Goal: Task Accomplishment & Management: Manage account settings

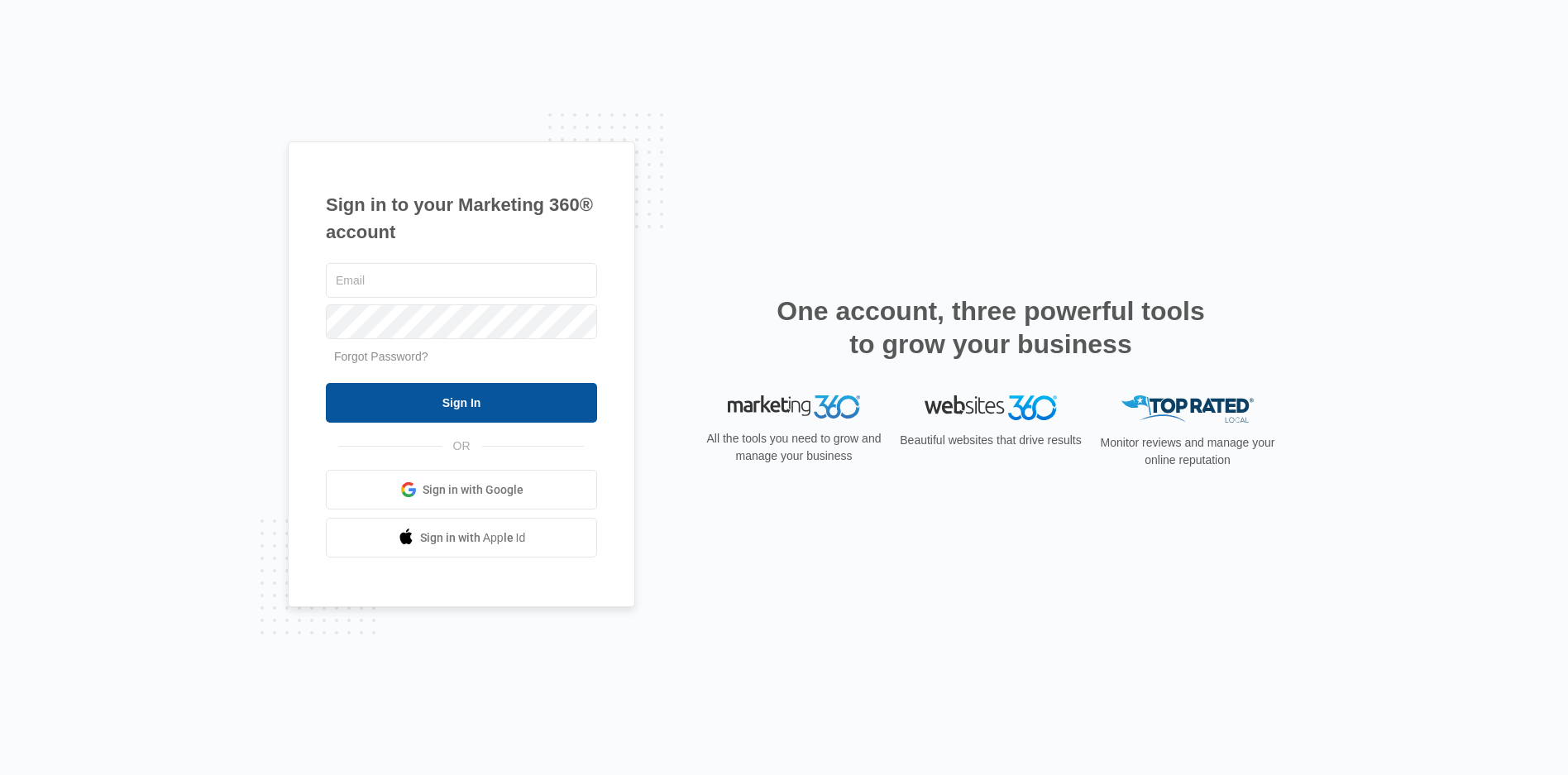
type input "[EMAIL_ADDRESS][DOMAIN_NAME]"
click at [563, 415] on input "Sign In" at bounding box center [462, 402] width 271 height 40
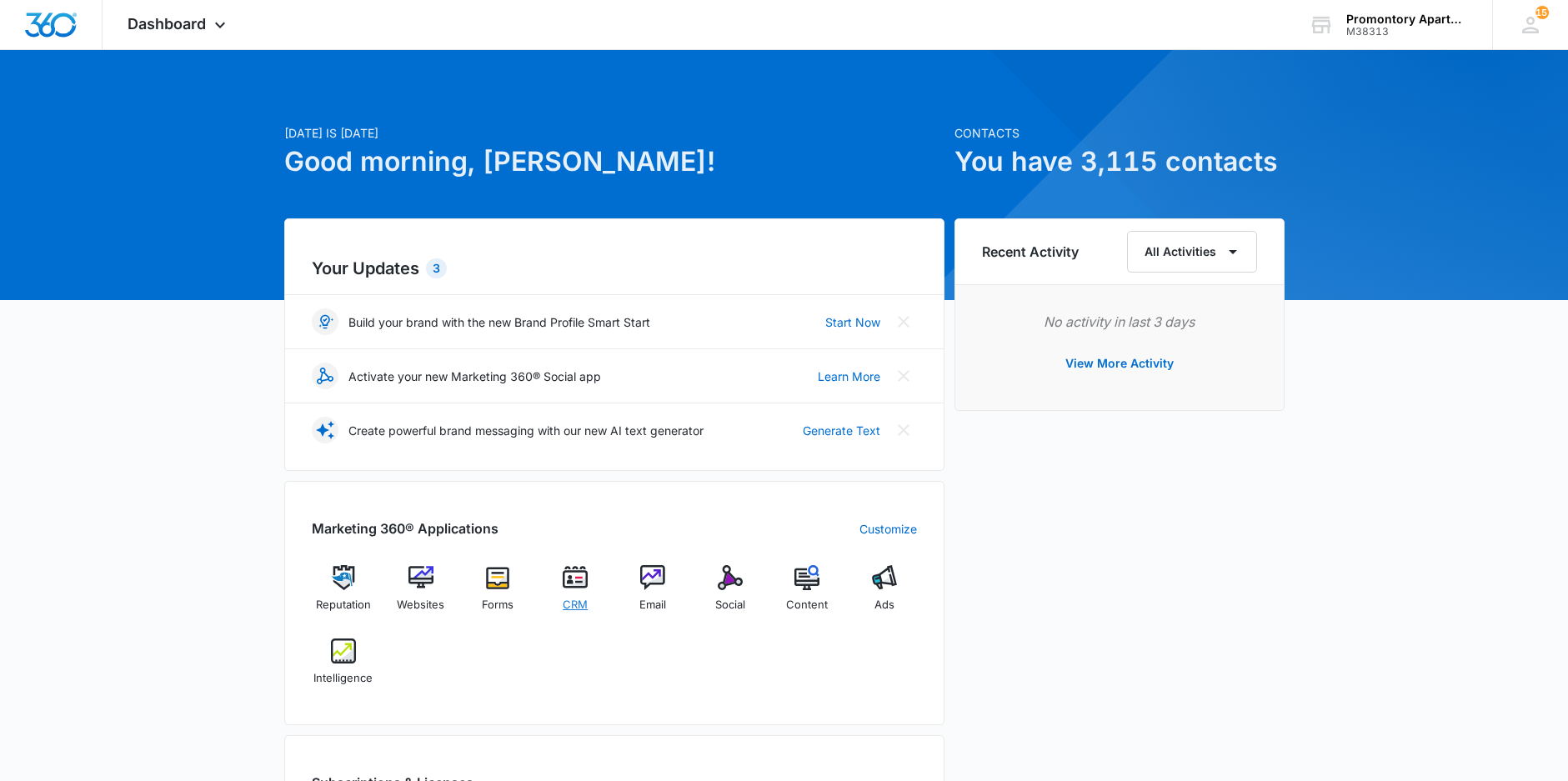
click at [578, 580] on img at bounding box center [575, 577] width 25 height 25
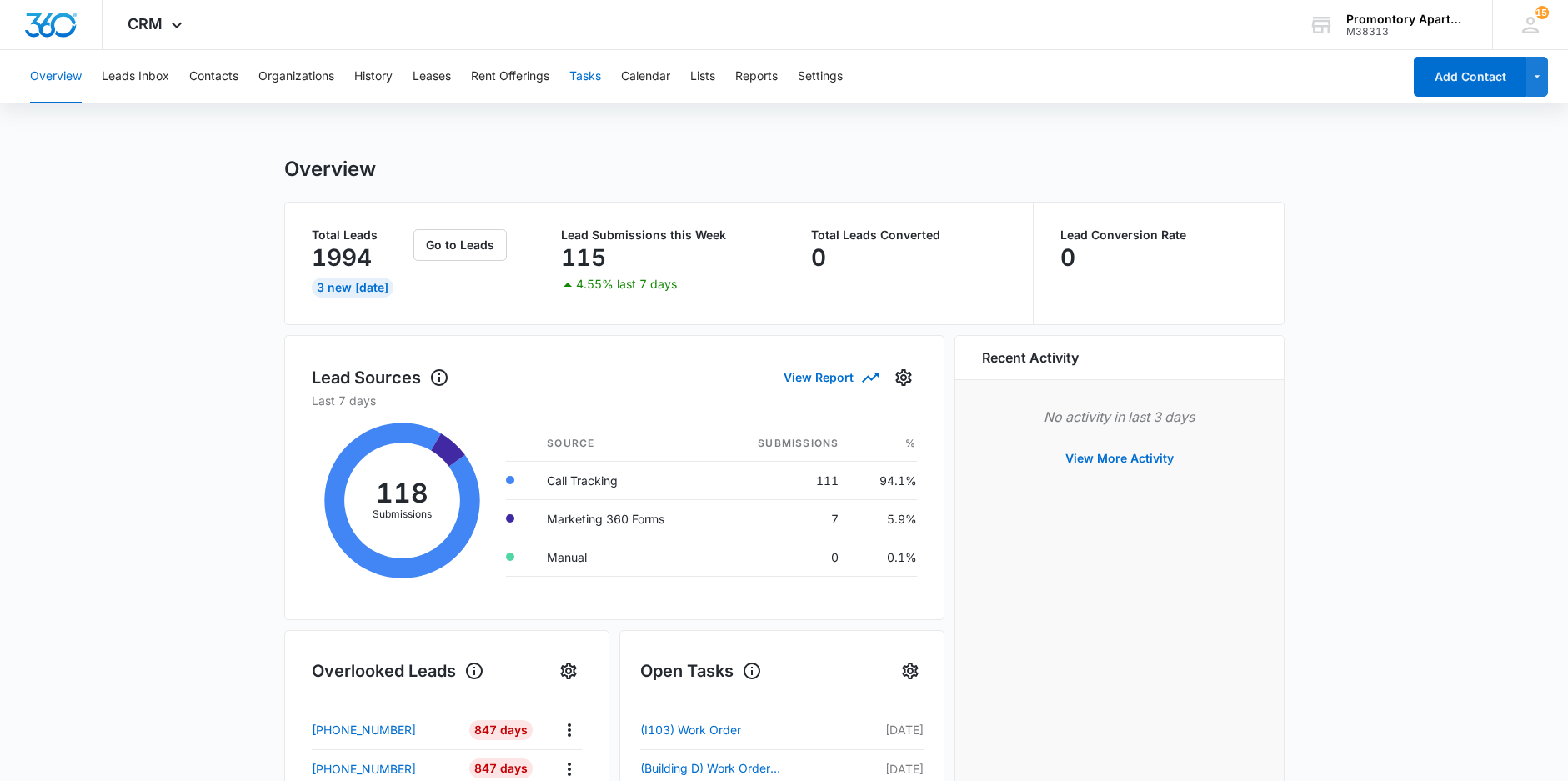
click at [595, 79] on button "Tasks" at bounding box center [584, 76] width 31 height 53
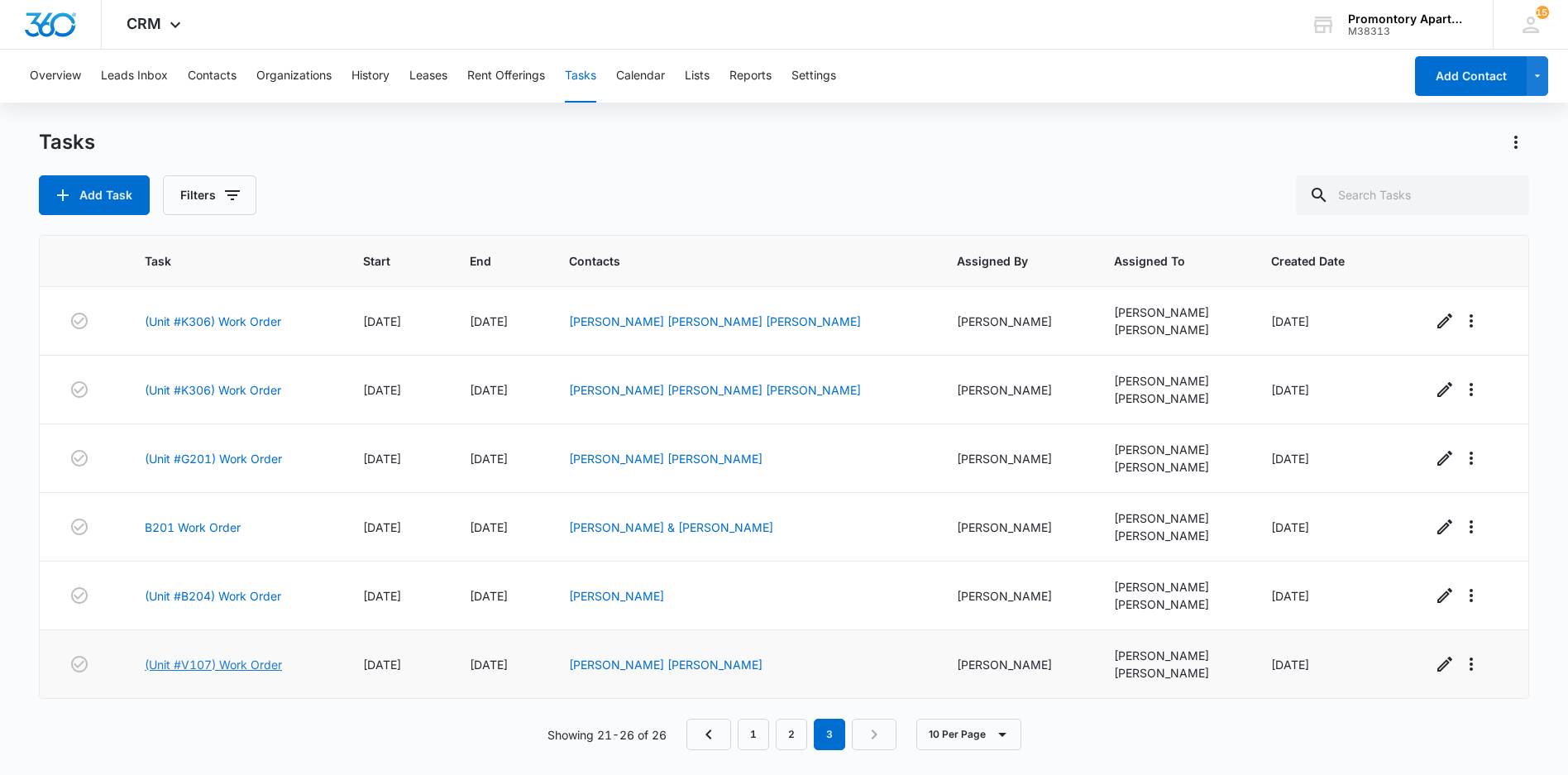
click at [253, 664] on link "(Unit #V107) Work Order" at bounding box center [213, 664] width 137 height 18
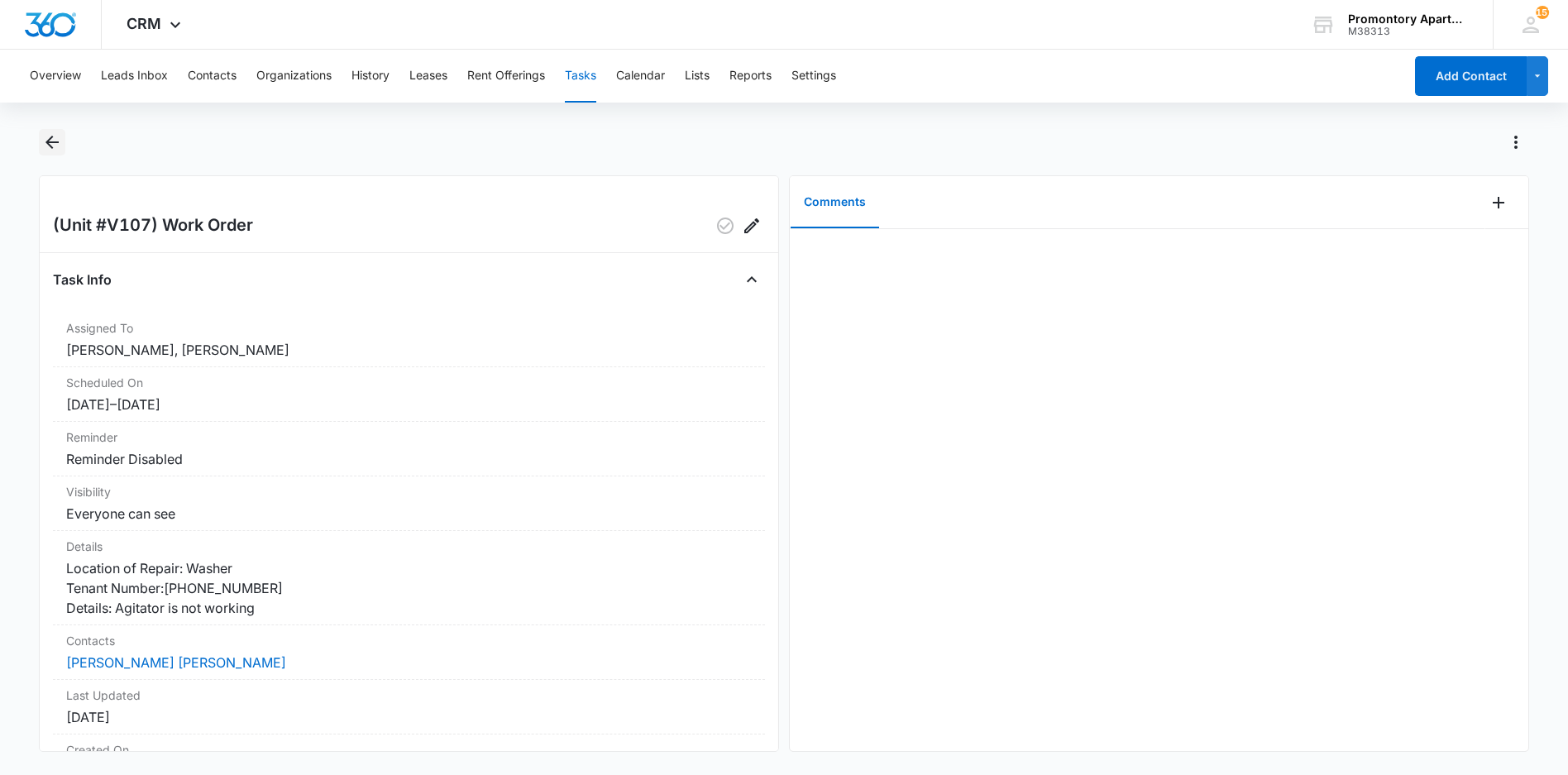
click at [50, 145] on icon "Back" at bounding box center [52, 142] width 13 height 13
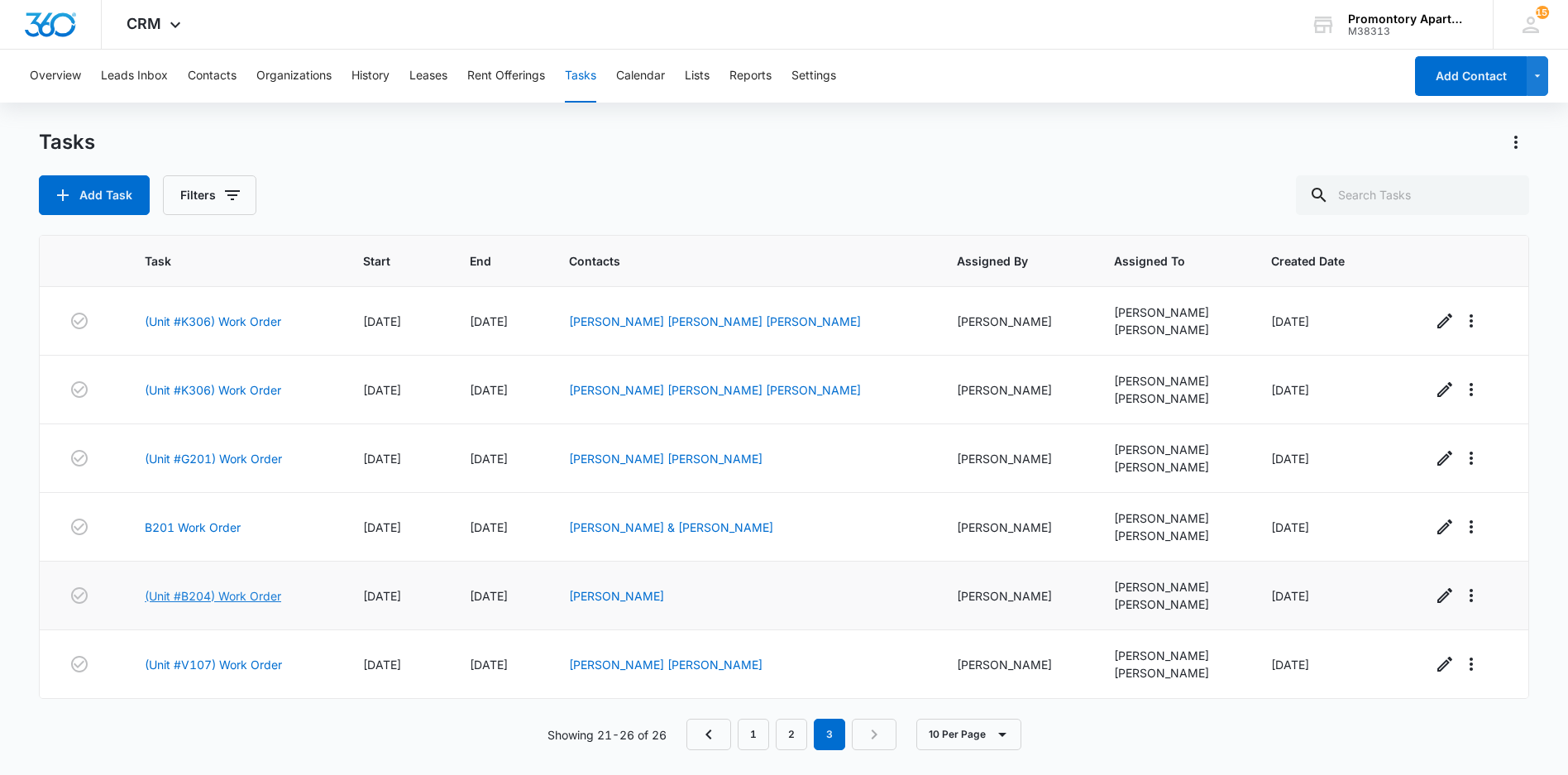
click at [244, 595] on link "(Unit #B204) Work Order" at bounding box center [213, 596] width 136 height 18
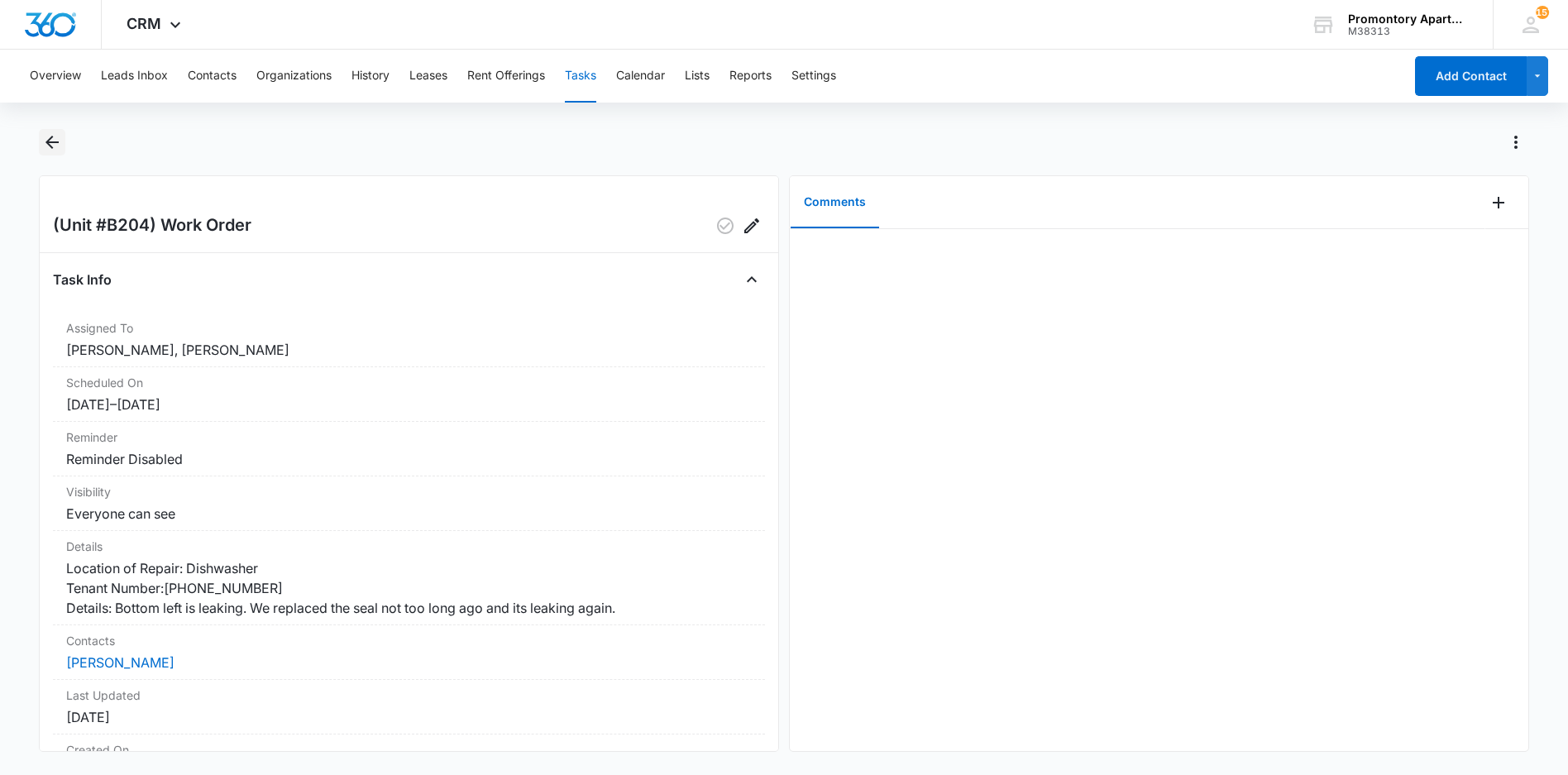
click at [52, 147] on icon "Back" at bounding box center [52, 142] width 20 height 20
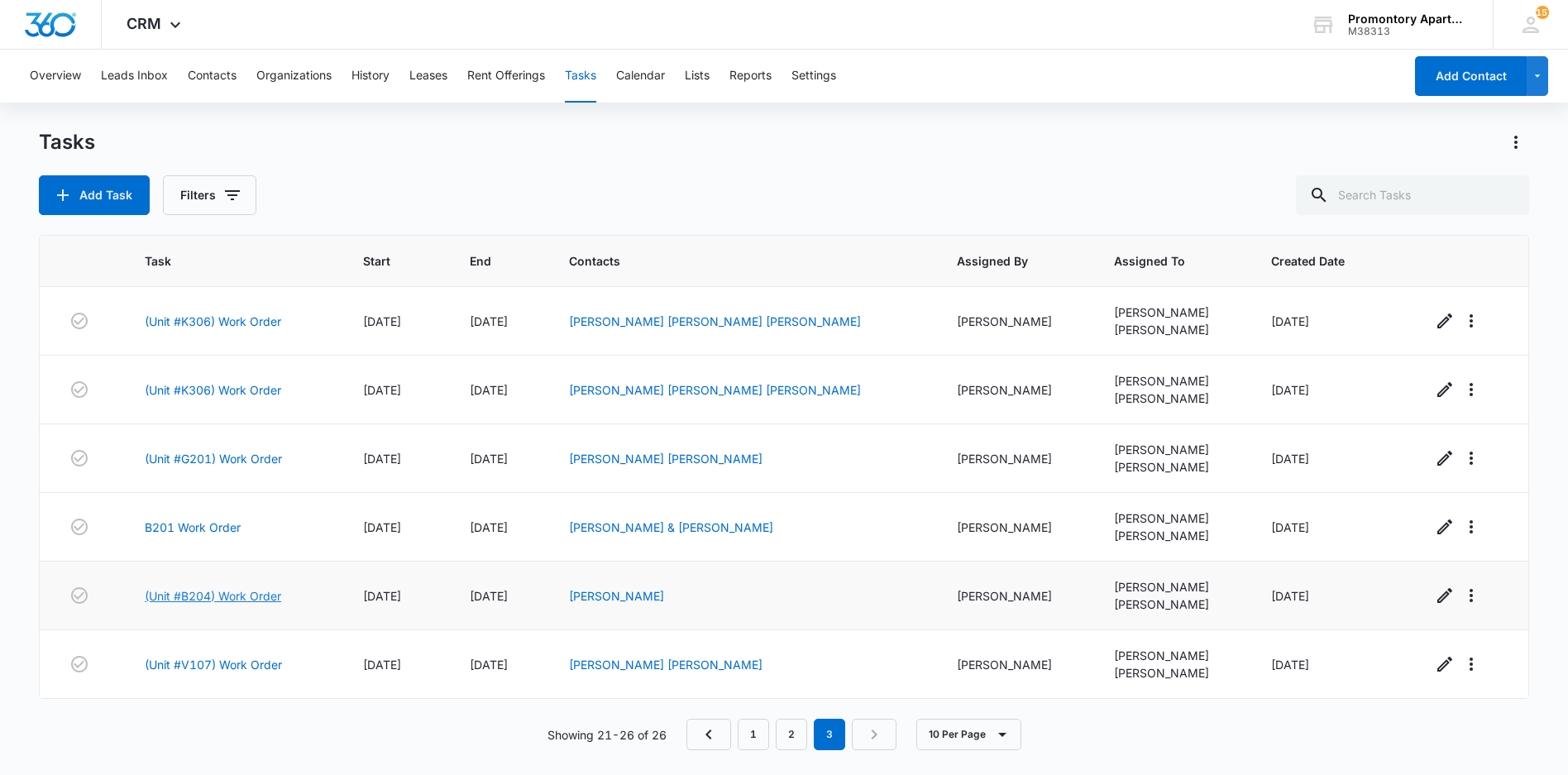
click at [267, 598] on link "(Unit #B204) Work Order" at bounding box center [213, 596] width 136 height 18
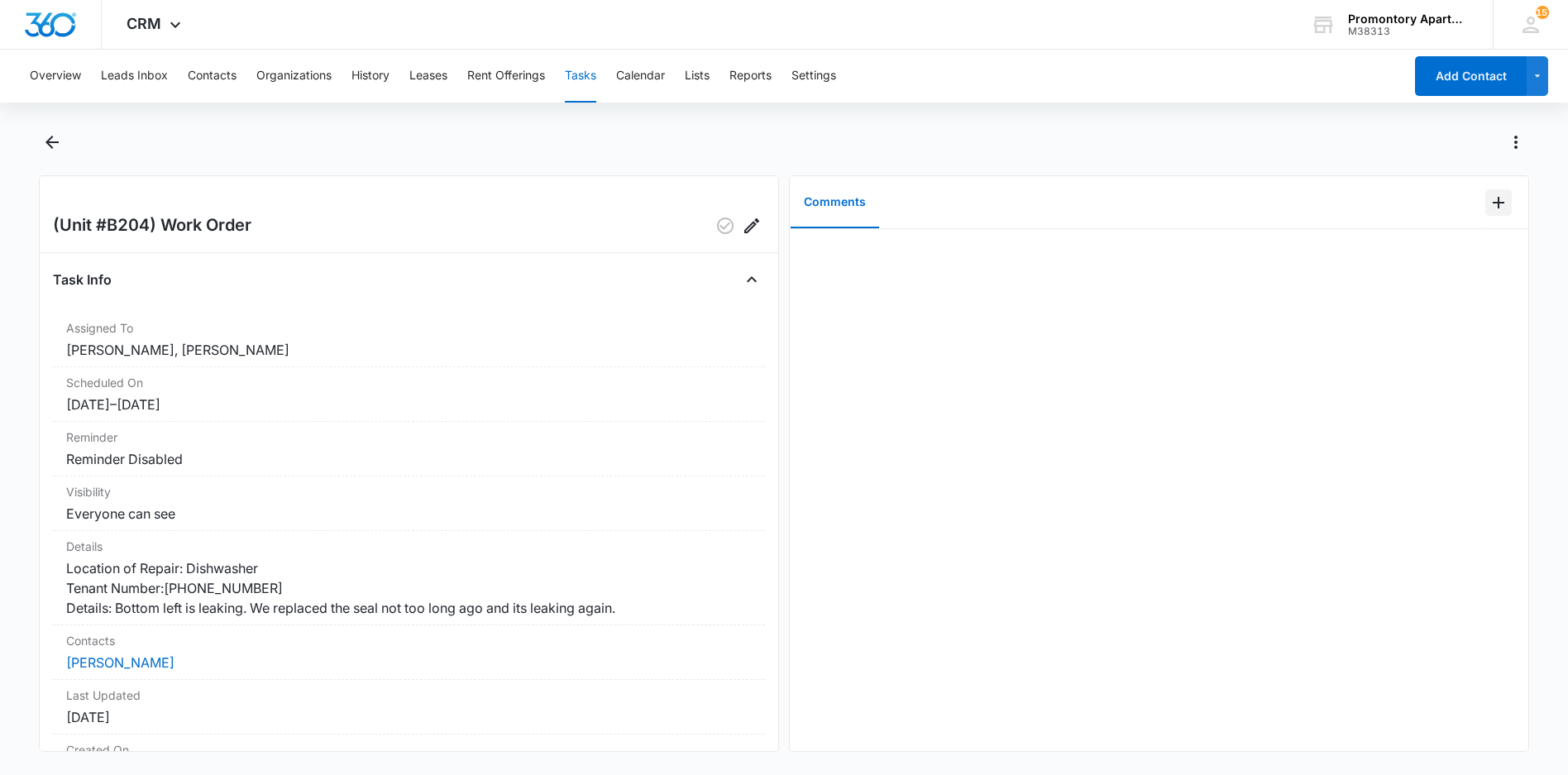
click at [1491, 200] on icon "Add Comment" at bounding box center [1499, 203] width 20 height 20
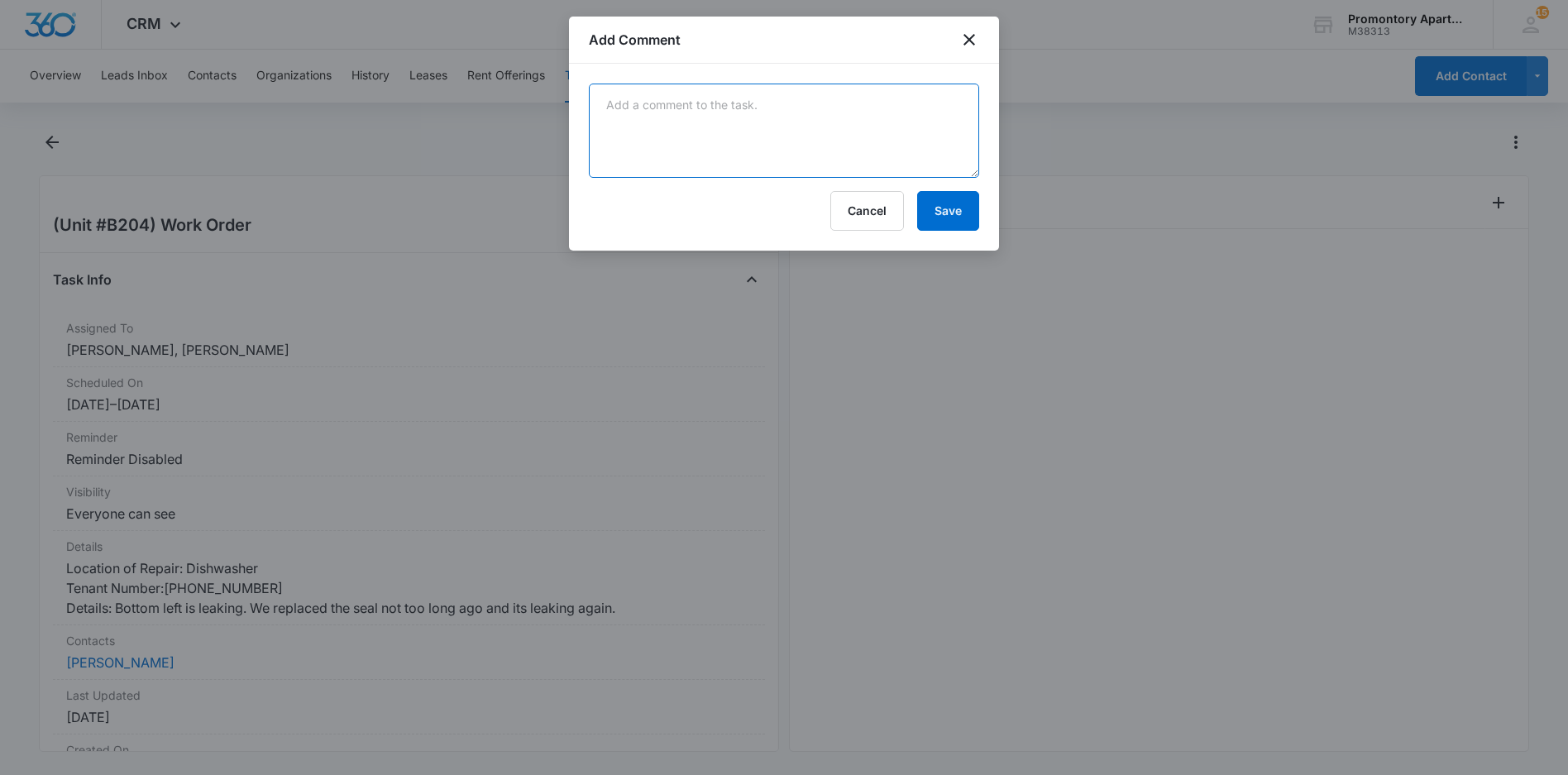
drag, startPoint x: 881, startPoint y: 159, endPoint x: 830, endPoint y: 157, distance: 51.0
click at [880, 159] on textarea at bounding box center [784, 131] width 390 height 94
type textarea "[PERSON_NAME] scheduled for [DATE] [DATE]"
click at [939, 215] on button "Save" at bounding box center [949, 211] width 62 height 40
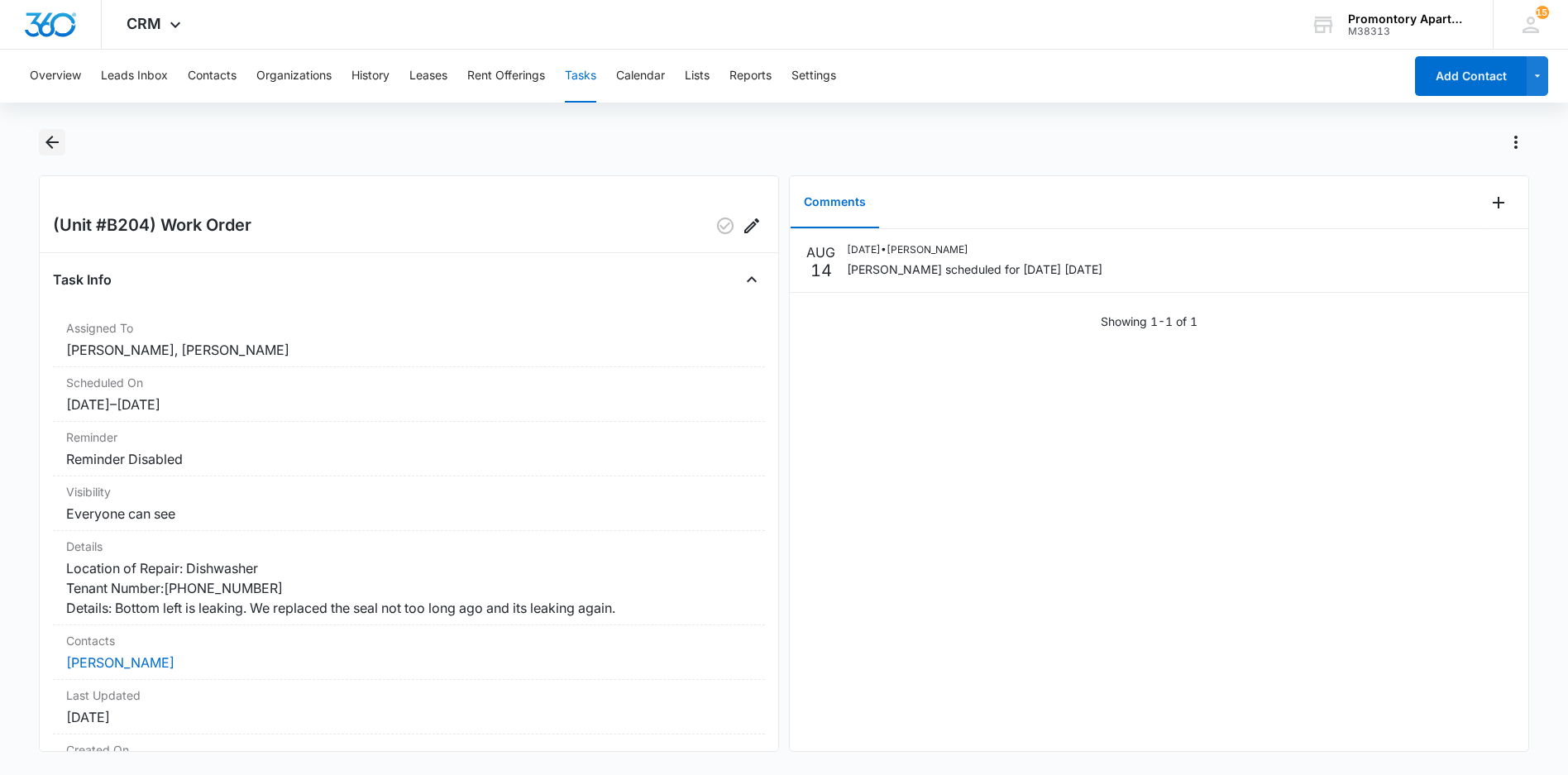
click at [51, 141] on icon "Back" at bounding box center [52, 142] width 20 height 20
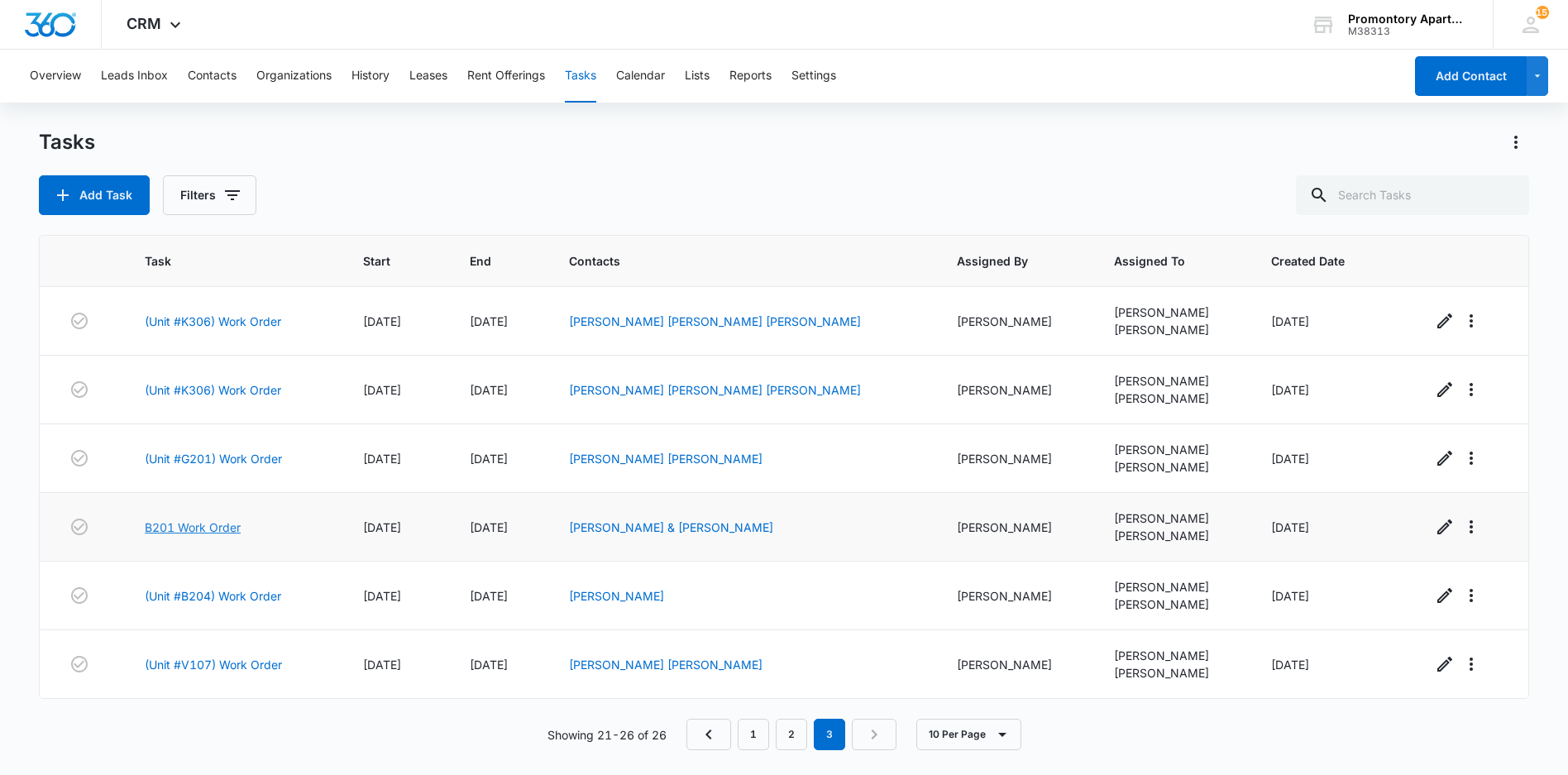
click at [216, 523] on link "B201 Work Order" at bounding box center [193, 526] width 96 height 18
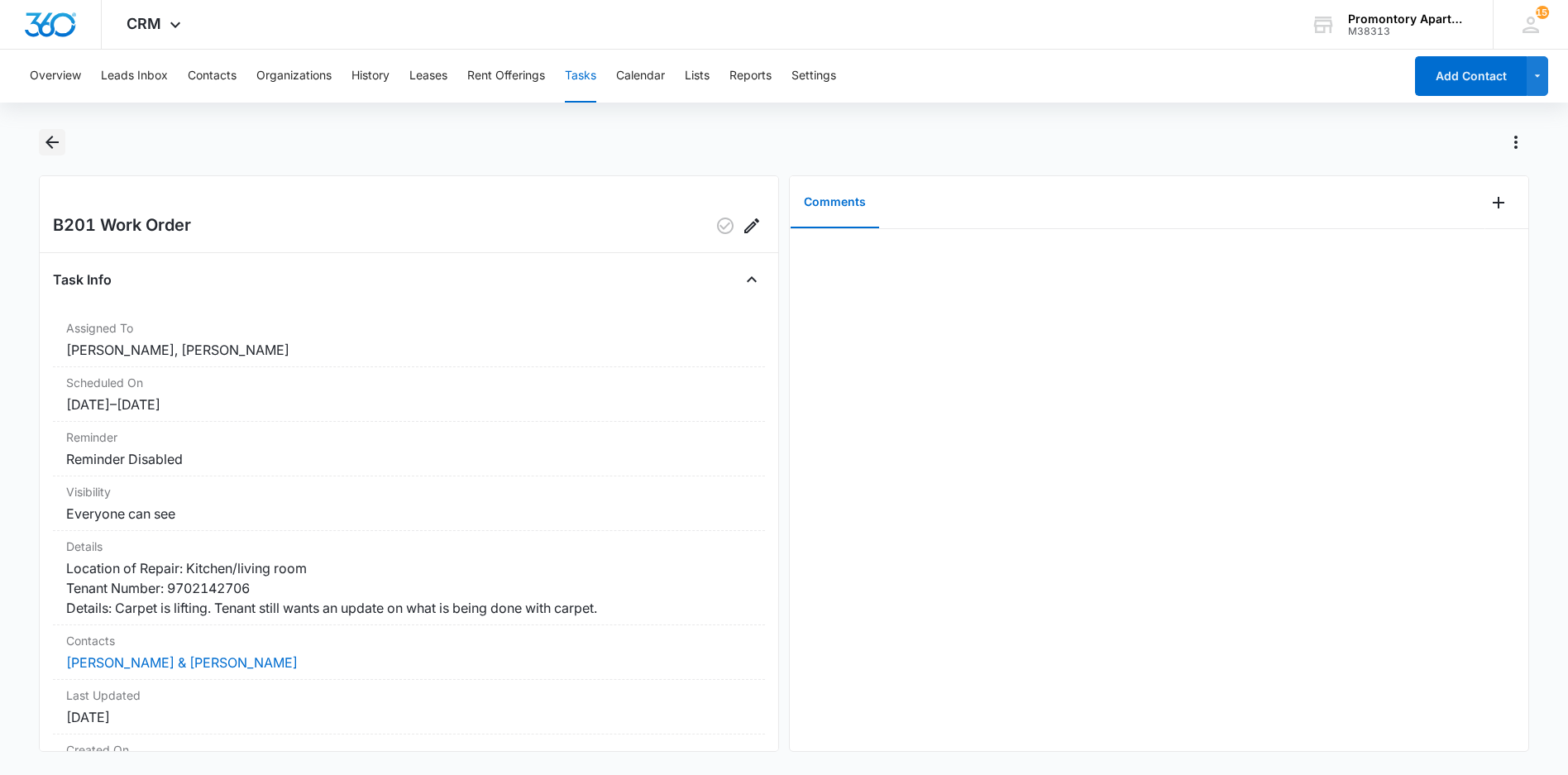
click at [46, 140] on icon "Back" at bounding box center [52, 142] width 20 height 20
